Goal: Check status

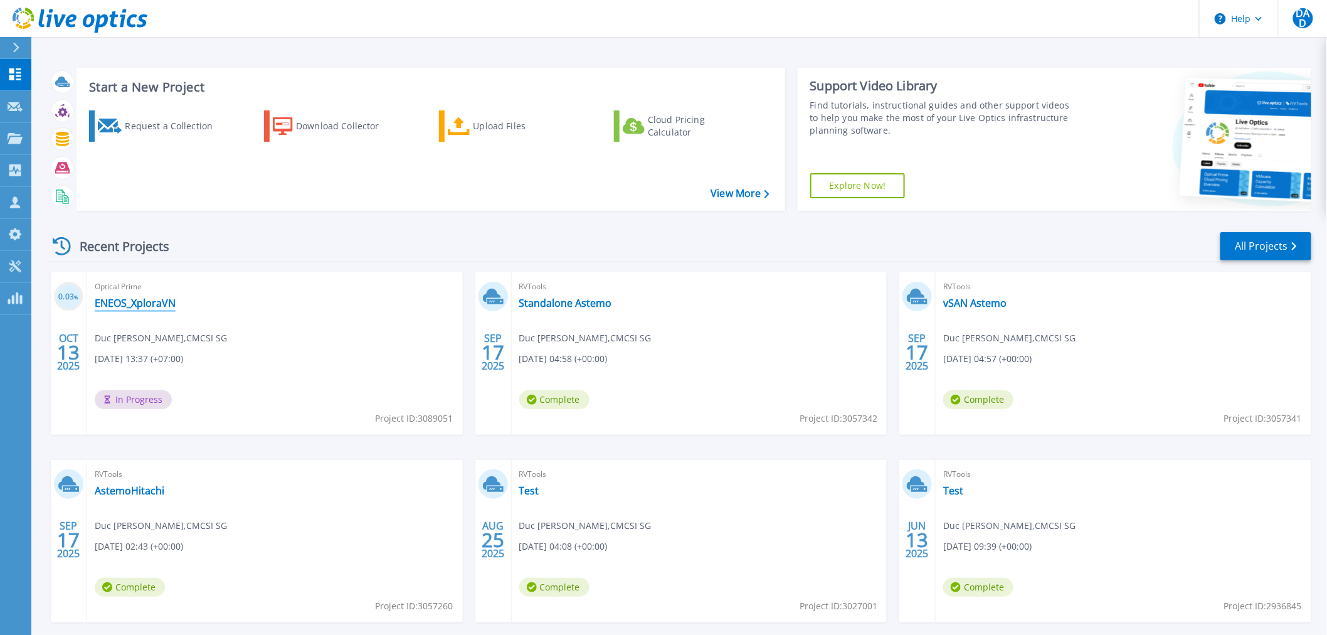
click at [163, 309] on link "ENEOS_XploraVN" at bounding box center [135, 303] width 81 height 13
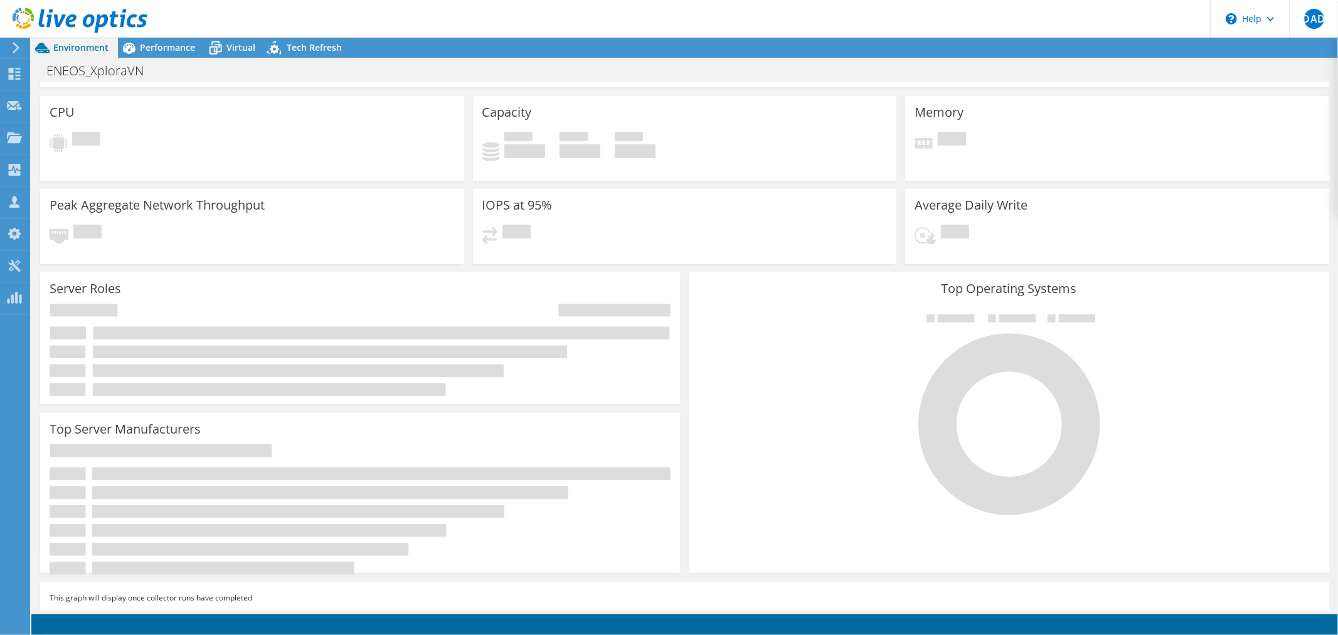
scroll to position [64, 0]
